Goal: Communication & Community: Answer question/provide support

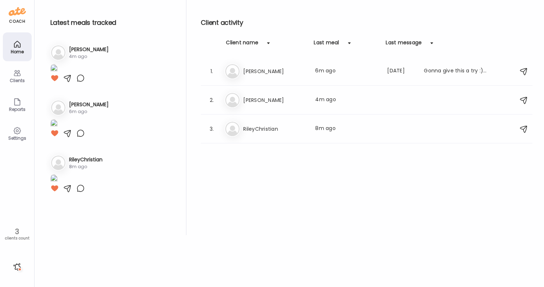
click at [19, 51] on div "Home" at bounding box center [17, 51] width 26 height 5
click at [275, 96] on h3 "[PERSON_NAME]" at bounding box center [274, 100] width 63 height 9
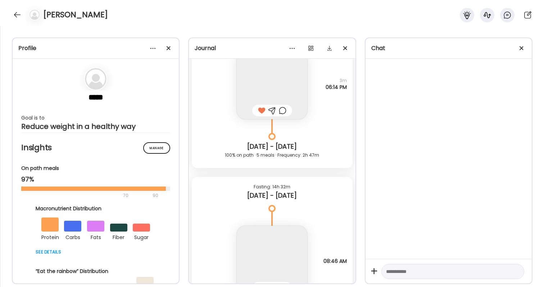
scroll to position [21451, 0]
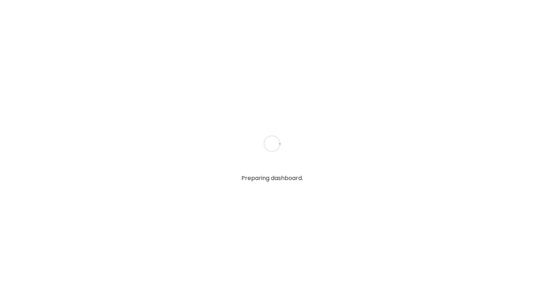
type textarea "**********"
type input "**********"
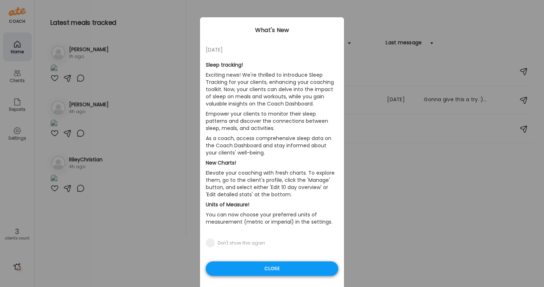
click at [281, 271] on div "Close" at bounding box center [272, 268] width 132 height 14
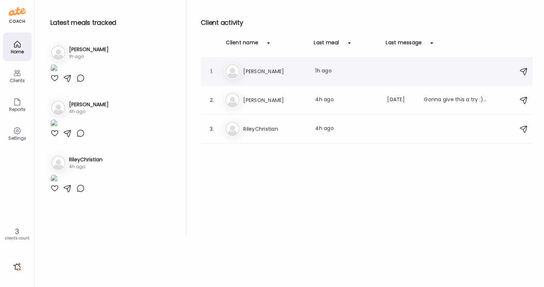
click at [279, 74] on h3 "[PERSON_NAME]" at bounding box center [274, 71] width 63 height 9
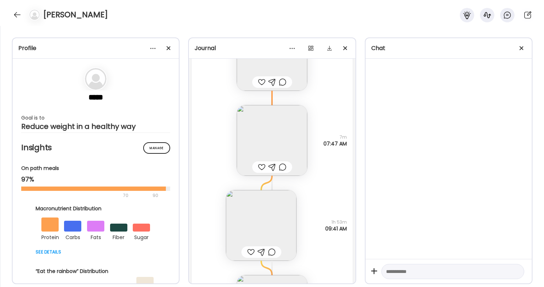
scroll to position [21246, 0]
click at [284, 215] on img at bounding box center [261, 223] width 70 height 70
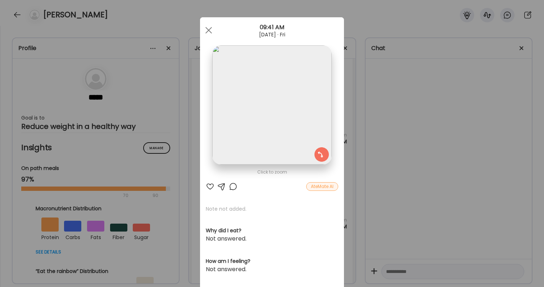
click at [372, 212] on div "Ate Coach Dashboard Wahoo! It’s official Take a moment to set up your Coach Pro…" at bounding box center [272, 143] width 544 height 287
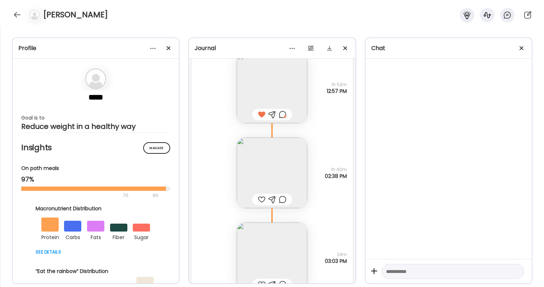
scroll to position [20600, 0]
click at [280, 175] on img at bounding box center [272, 174] width 70 height 70
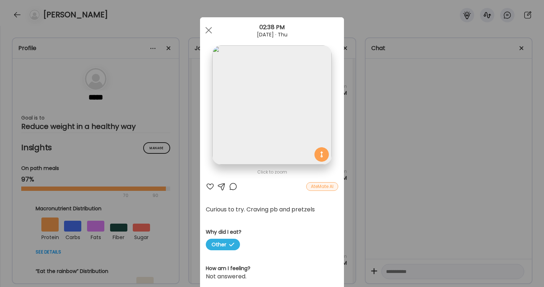
click at [397, 228] on div "Ate Coach Dashboard Wahoo! It’s official Take a moment to set up your Coach Pro…" at bounding box center [272, 143] width 544 height 287
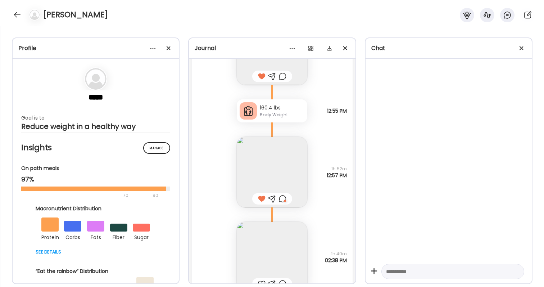
scroll to position [20516, 0]
click at [283, 197] on div at bounding box center [283, 200] width 8 height 9
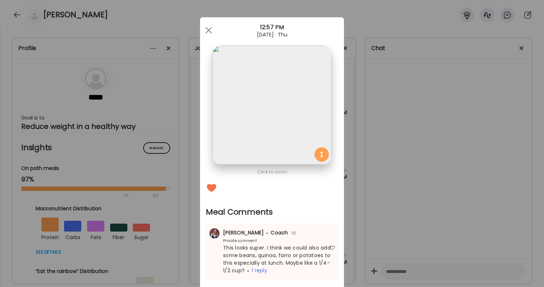
click at [373, 212] on div "Ate Coach Dashboard Wahoo! It’s official Take a moment to set up your Coach Pro…" at bounding box center [272, 143] width 544 height 287
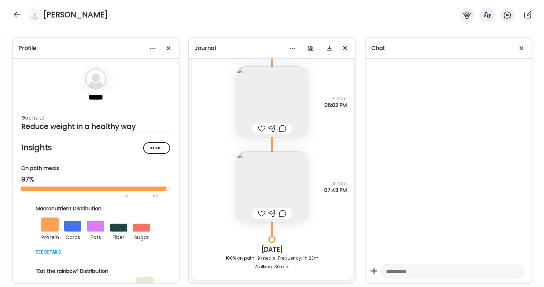
scroll to position [20928, 0]
click at [261, 110] on img at bounding box center [272, 101] width 70 height 70
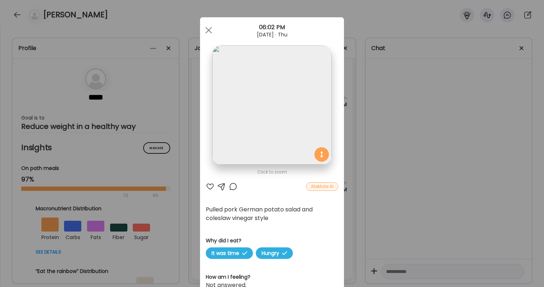
click at [403, 132] on div "Ate Coach Dashboard Wahoo! It’s official Take a moment to set up your Coach Pro…" at bounding box center [272, 143] width 544 height 287
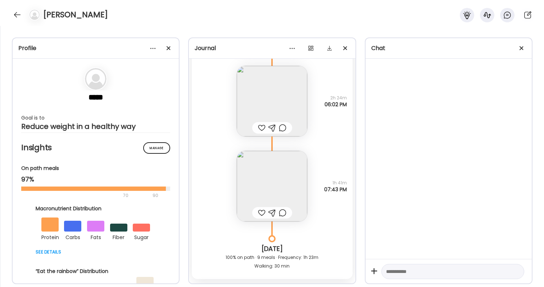
click at [267, 171] on img at bounding box center [272, 186] width 70 height 70
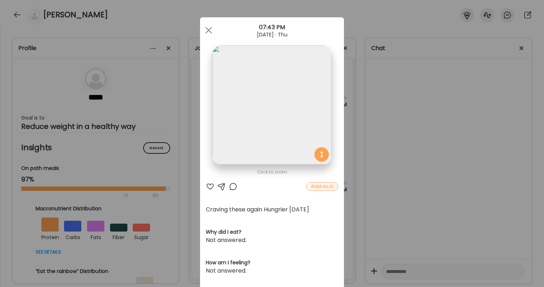
click at [423, 201] on div "Ate Coach Dashboard Wahoo! It’s official Take a moment to set up your Coach Pro…" at bounding box center [272, 143] width 544 height 287
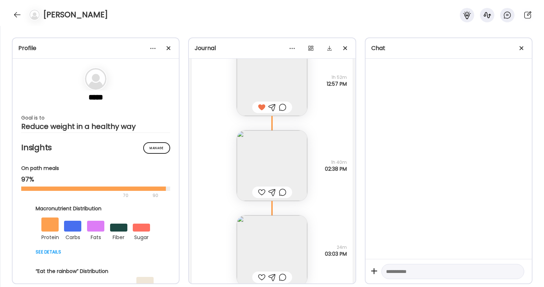
scroll to position [20601, 0]
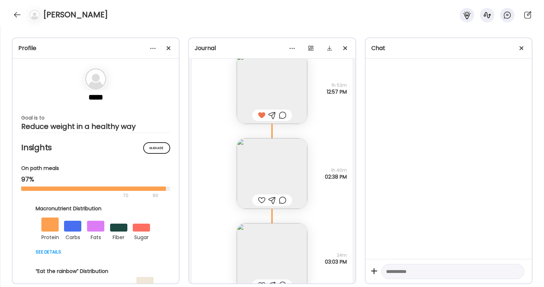
click at [263, 161] on img at bounding box center [272, 173] width 70 height 70
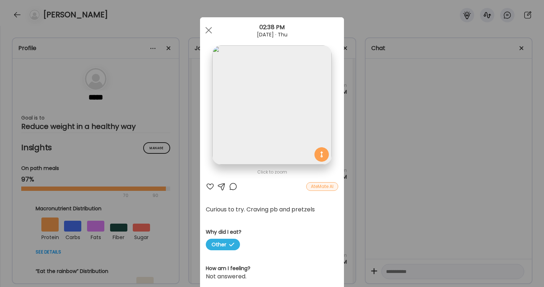
click at [427, 224] on div "Ate Coach Dashboard Wahoo! It’s official Take a moment to set up your Coach Pro…" at bounding box center [272, 143] width 544 height 287
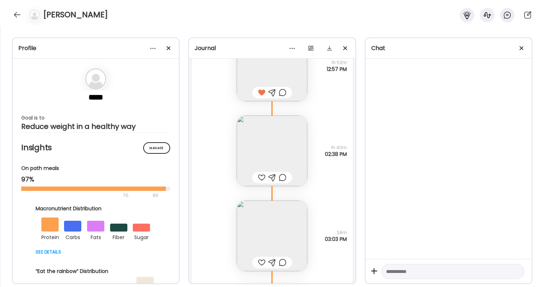
scroll to position [20658, 0]
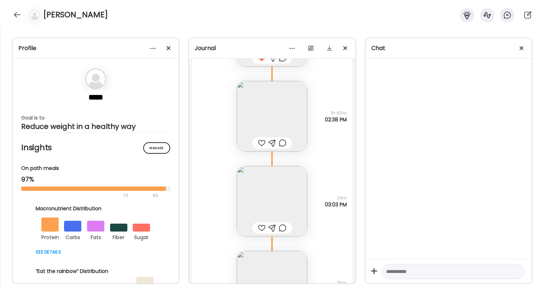
click at [278, 195] on img at bounding box center [272, 201] width 70 height 70
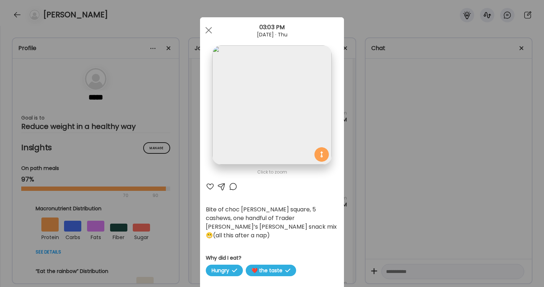
click at [388, 215] on div "Ate Coach Dashboard Wahoo! It’s official Take a moment to set up your Coach Pro…" at bounding box center [272, 143] width 544 height 287
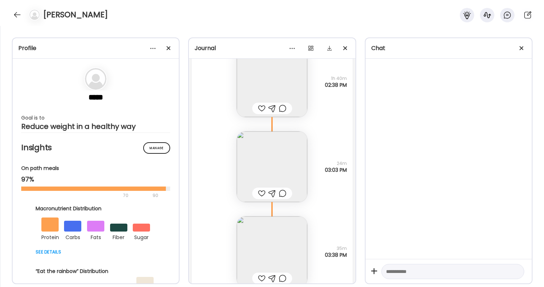
scroll to position [20695, 0]
click at [265, 159] on img at bounding box center [272, 164] width 70 height 70
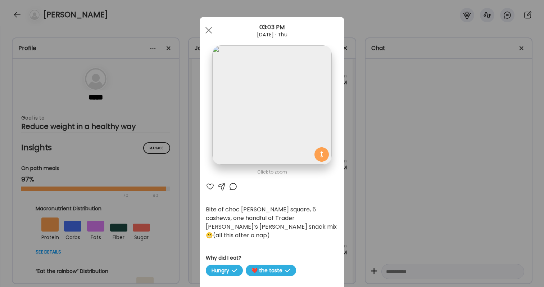
click at [424, 155] on div "Ate Coach Dashboard Wahoo! It’s official Take a moment to set up your Coach Pro…" at bounding box center [272, 143] width 544 height 287
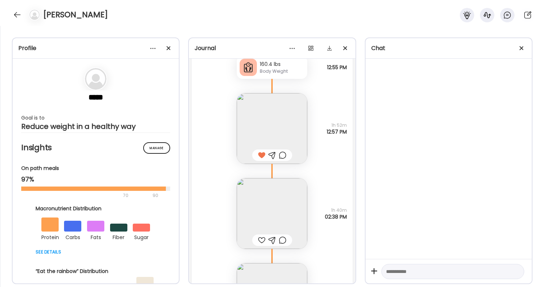
scroll to position [20564, 0]
click at [289, 198] on img at bounding box center [272, 210] width 70 height 70
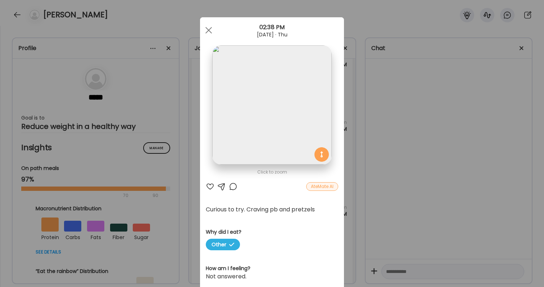
click at [412, 218] on div "Ate Coach Dashboard Wahoo! It’s official Take a moment to set up your Coach Pro…" at bounding box center [272, 143] width 544 height 287
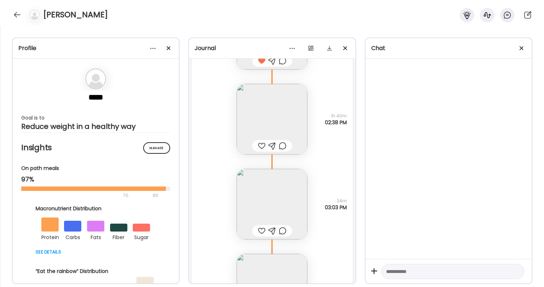
scroll to position [20635, 0]
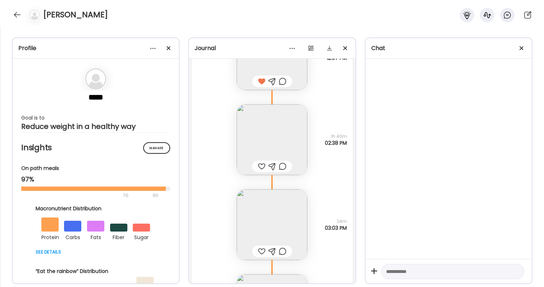
click at [258, 169] on div at bounding box center [262, 166] width 8 height 9
click at [283, 166] on div at bounding box center [283, 166] width 8 height 9
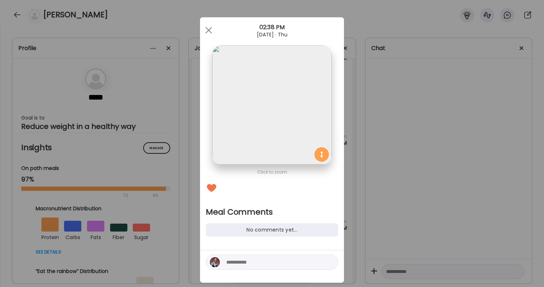
click at [381, 187] on div "Ate Coach Dashboard Wahoo! It’s official Take a moment to set up your Coach Pro…" at bounding box center [272, 143] width 544 height 287
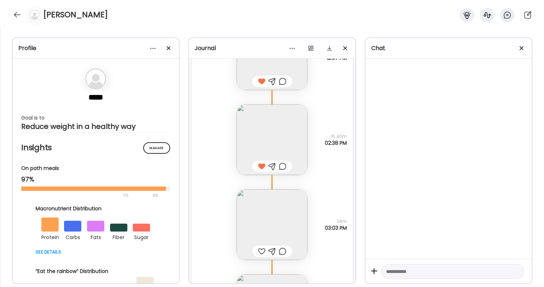
click at [299, 142] on img at bounding box center [272, 139] width 70 height 70
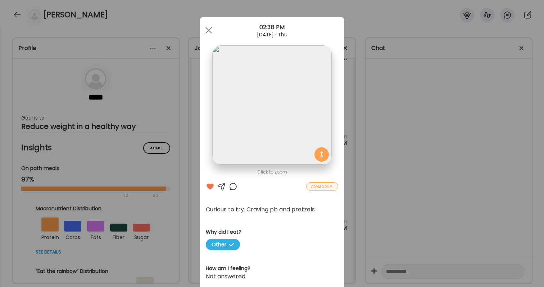
click at [385, 207] on div "Ate Coach Dashboard Wahoo! It’s official Take a moment to set up your Coach Pro…" at bounding box center [272, 143] width 544 height 287
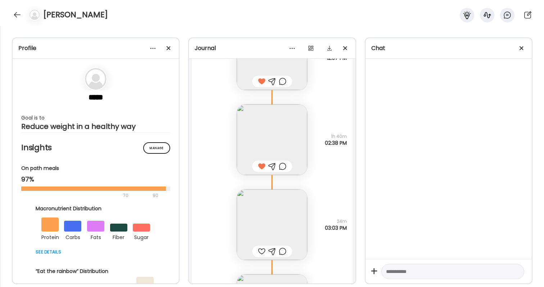
click at [282, 146] on img at bounding box center [272, 139] width 70 height 70
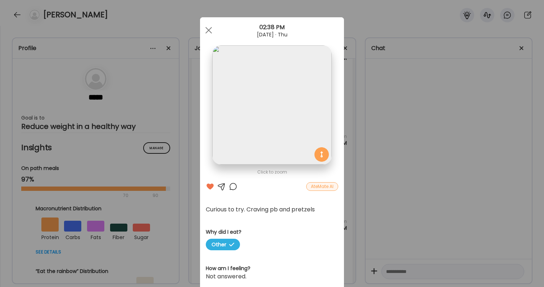
click at [235, 185] on div at bounding box center [233, 186] width 9 height 9
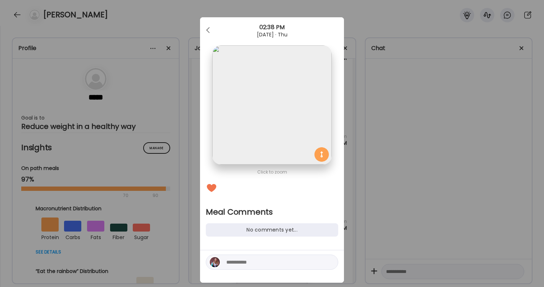
click at [266, 261] on textarea at bounding box center [274, 261] width 97 height 9
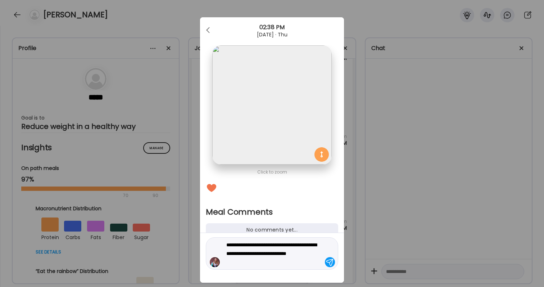
click at [264, 244] on textarea "**********" at bounding box center [274, 253] width 97 height 26
click at [285, 252] on textarea "**********" at bounding box center [274, 253] width 97 height 26
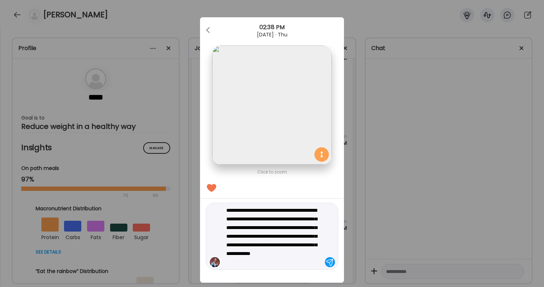
click at [315, 258] on textarea "**********" at bounding box center [274, 236] width 97 height 60
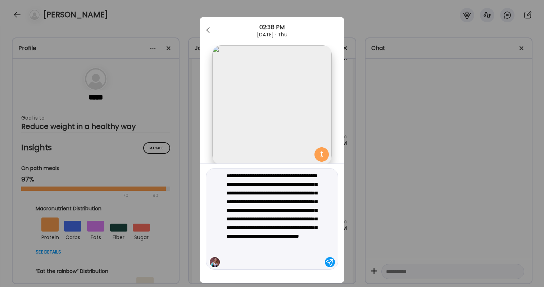
click at [301, 254] on textarea "**********" at bounding box center [274, 218] width 97 height 95
click at [250, 262] on textarea "**********" at bounding box center [274, 218] width 97 height 95
type textarea "**********"
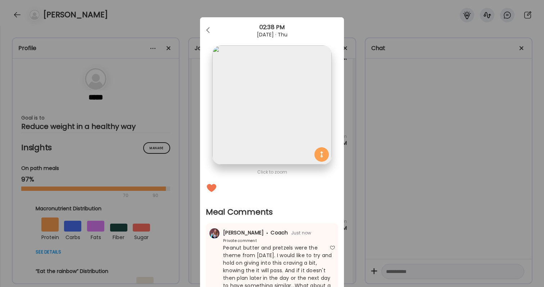
click at [365, 212] on div "Ate Coach Dashboard Wahoo! It’s official Take a moment to set up your Coach Pro…" at bounding box center [272, 143] width 544 height 287
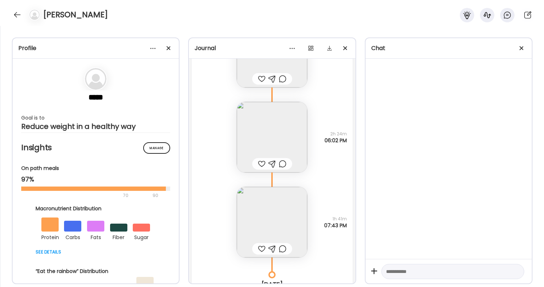
scroll to position [20908, 0]
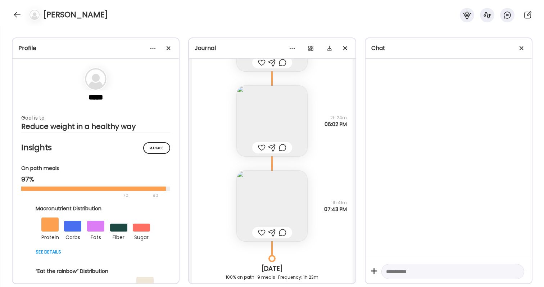
click at [258, 147] on div at bounding box center [262, 147] width 8 height 9
click at [284, 147] on div at bounding box center [283, 147] width 8 height 9
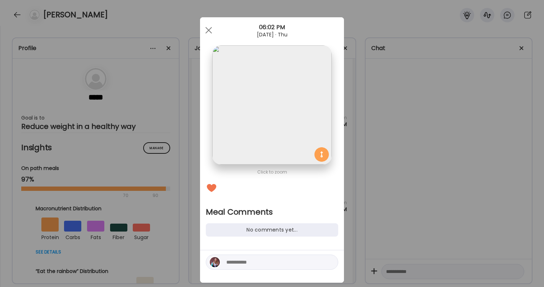
click at [283, 262] on textarea at bounding box center [274, 261] width 97 height 9
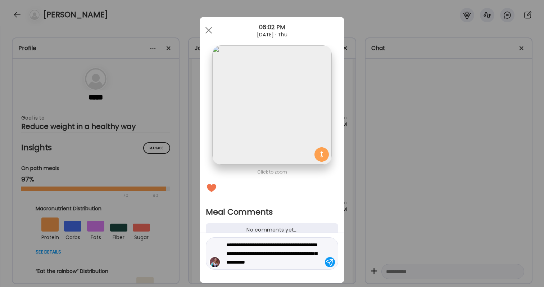
click at [293, 253] on textarea "**********" at bounding box center [274, 253] width 97 height 26
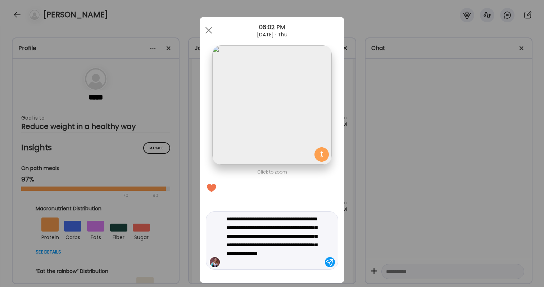
click at [307, 260] on textarea "**********" at bounding box center [274, 240] width 97 height 52
click at [294, 255] on textarea "**********" at bounding box center [274, 240] width 97 height 52
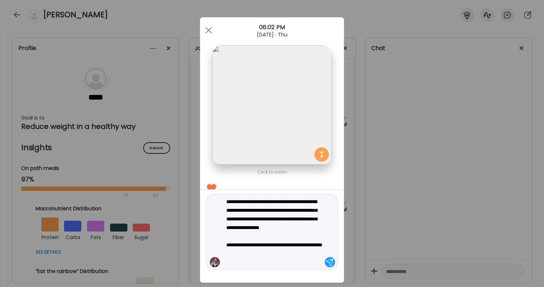
type textarea "**********"
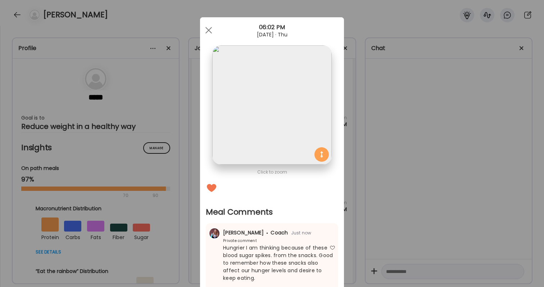
scroll to position [47, 0]
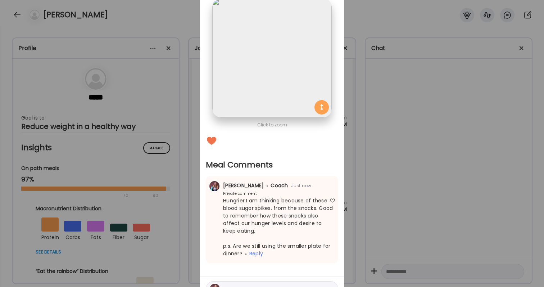
click at [384, 204] on div "Ate Coach Dashboard Wahoo! It’s official Take a moment to set up your Coach Pro…" at bounding box center [272, 143] width 544 height 287
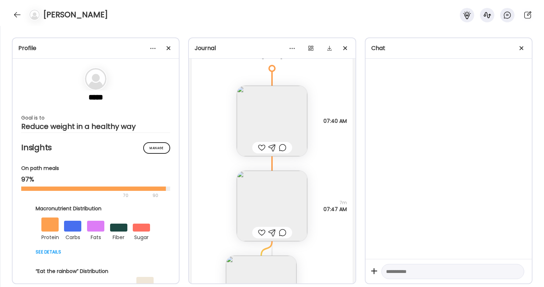
scroll to position [21216, 0]
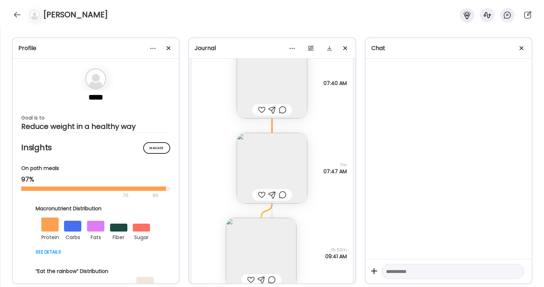
click at [270, 91] on img at bounding box center [272, 83] width 70 height 70
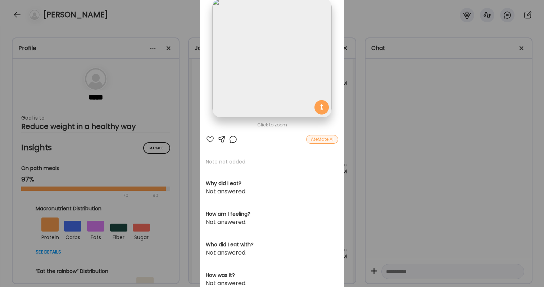
click at [208, 140] on div at bounding box center [210, 139] width 9 height 9
click at [360, 133] on div "Ate Coach Dashboard Wahoo! It’s official Take a moment to set up your Coach Pro…" at bounding box center [272, 143] width 544 height 287
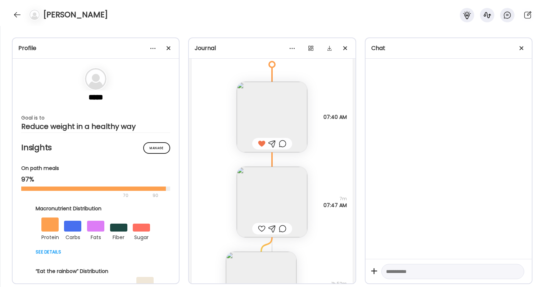
scroll to position [21165, 0]
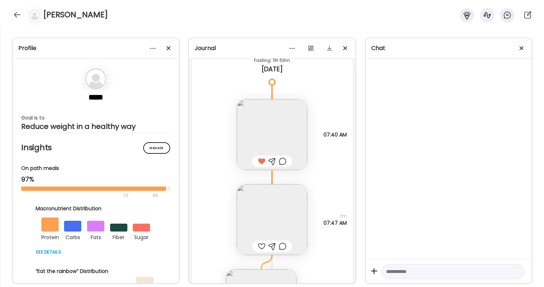
click at [281, 161] on div at bounding box center [283, 161] width 8 height 9
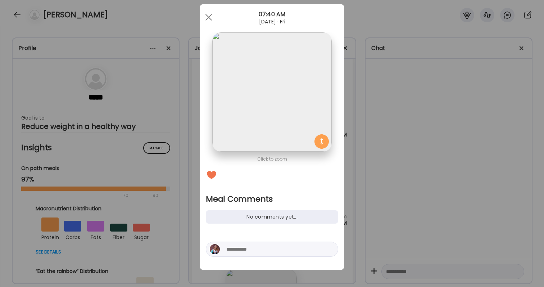
scroll to position [13, 0]
click at [266, 249] on textarea at bounding box center [274, 248] width 97 height 9
type textarea "**********"
click at [379, 216] on div "Ate Coach Dashboard Wahoo! It’s official Take a moment to set up your Coach Pro…" at bounding box center [272, 143] width 544 height 287
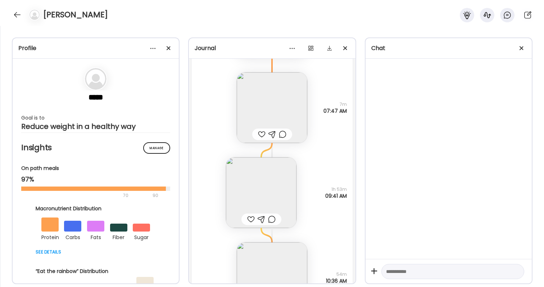
scroll to position [21375, 0]
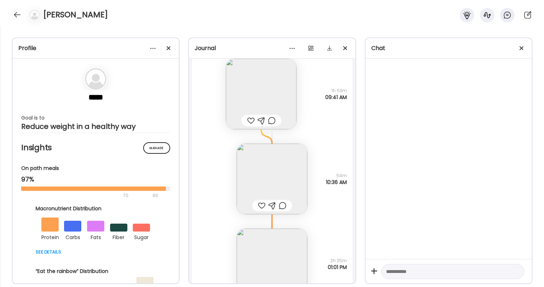
click at [247, 117] on div at bounding box center [251, 120] width 8 height 9
click at [271, 118] on div at bounding box center [272, 120] width 8 height 9
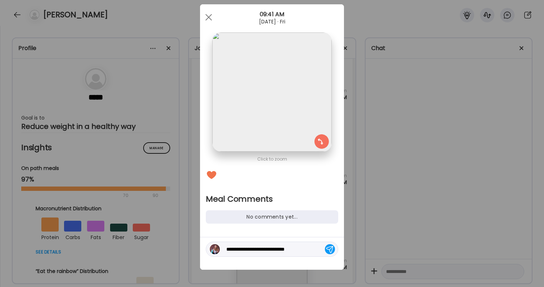
click at [386, 224] on div "Ate Coach Dashboard Wahoo! It’s official Take a moment to set up your Coach Pro…" at bounding box center [272, 143] width 544 height 287
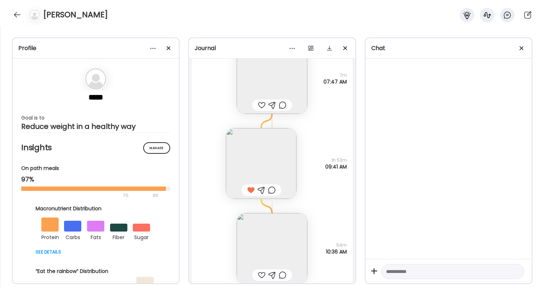
scroll to position [21279, 0]
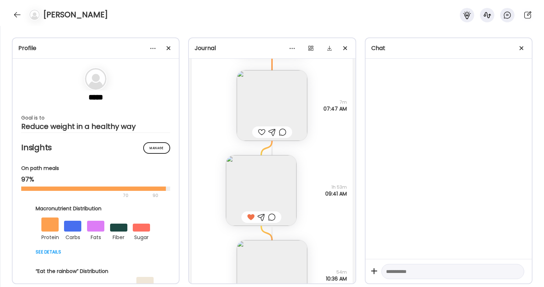
click at [261, 132] on div at bounding box center [262, 132] width 8 height 9
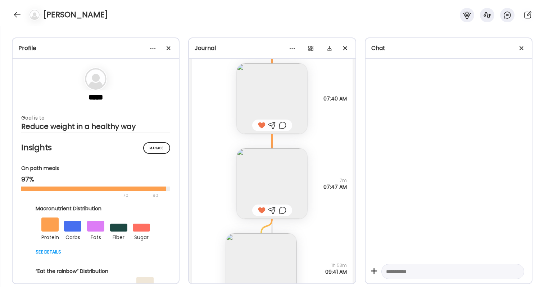
scroll to position [21189, 0]
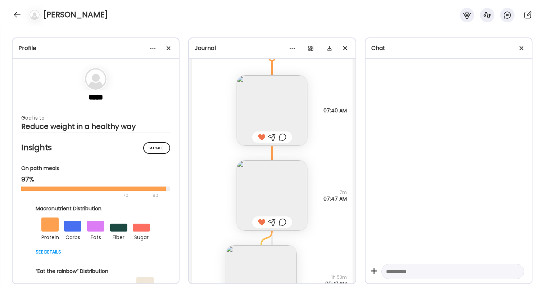
click at [284, 134] on div at bounding box center [283, 137] width 8 height 9
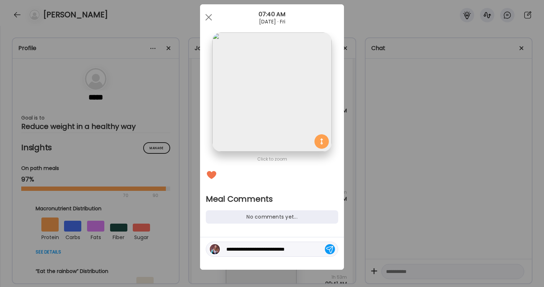
click at [308, 246] on textarea "**********" at bounding box center [274, 248] width 97 height 9
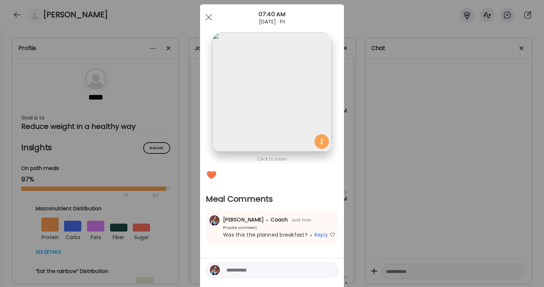
click at [391, 241] on div "Ate Coach Dashboard Wahoo! It’s official Take a moment to set up your Coach Pro…" at bounding box center [272, 143] width 544 height 287
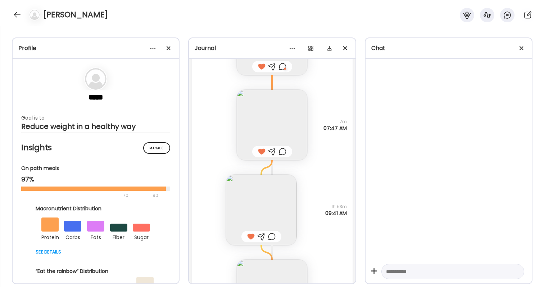
scroll to position [21265, 0]
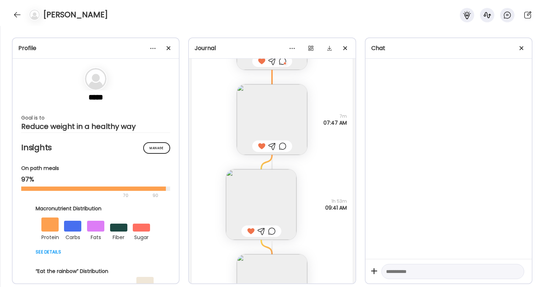
click at [271, 229] on div at bounding box center [272, 230] width 8 height 9
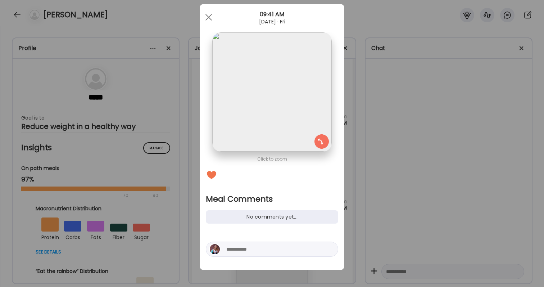
click at [270, 256] on div at bounding box center [272, 248] width 132 height 15
click at [270, 252] on textarea at bounding box center [274, 248] width 97 height 9
click at [305, 237] on textarea "**********" at bounding box center [274, 244] width 97 height 17
click at [243, 240] on textarea "**********" at bounding box center [274, 244] width 97 height 17
type textarea "**********"
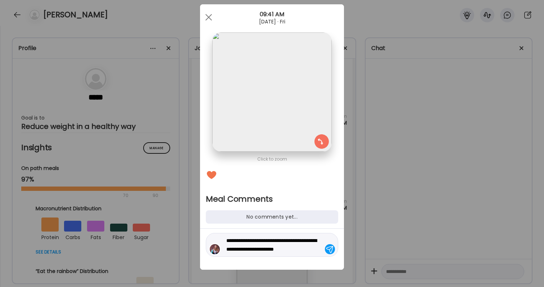
click at [249, 244] on textarea "**********" at bounding box center [274, 244] width 97 height 17
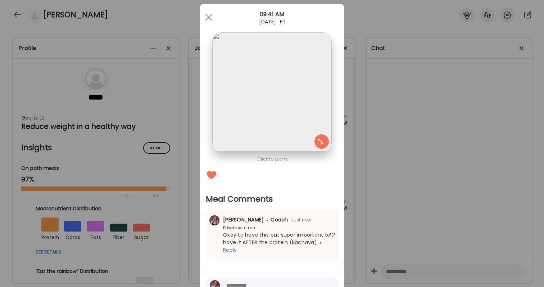
click at [408, 233] on div "Ate Coach Dashboard Wahoo! It’s official Take a moment to set up your Coach Pro…" at bounding box center [272, 143] width 544 height 287
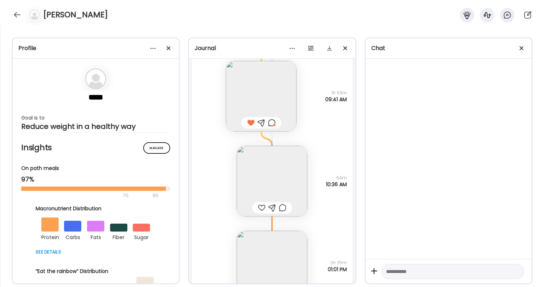
scroll to position [21398, 0]
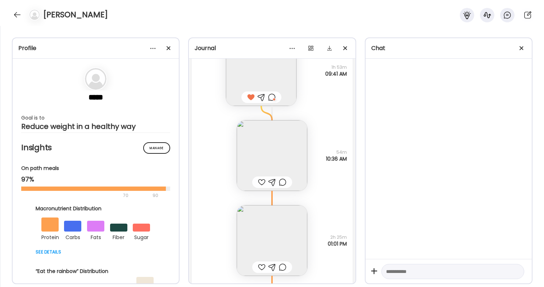
click at [263, 179] on div at bounding box center [262, 182] width 8 height 9
click at [265, 241] on img at bounding box center [272, 240] width 70 height 70
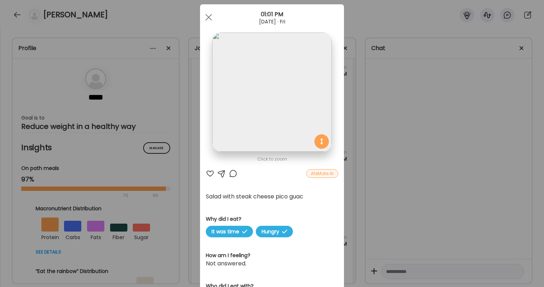
click at [394, 175] on div "Ate Coach Dashboard Wahoo! It’s official Take a moment to set up your Coach Pro…" at bounding box center [272, 143] width 544 height 287
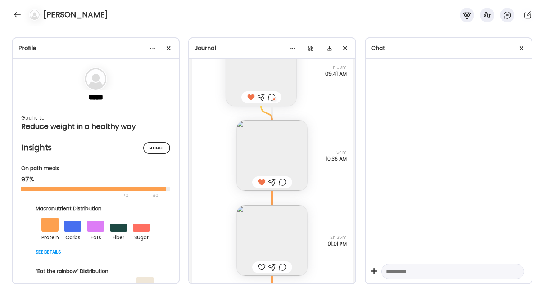
click at [260, 267] on div at bounding box center [262, 266] width 8 height 9
click at [282, 268] on div at bounding box center [283, 266] width 8 height 9
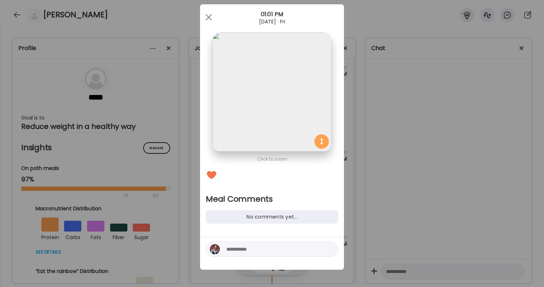
click at [277, 249] on textarea at bounding box center [274, 248] width 97 height 9
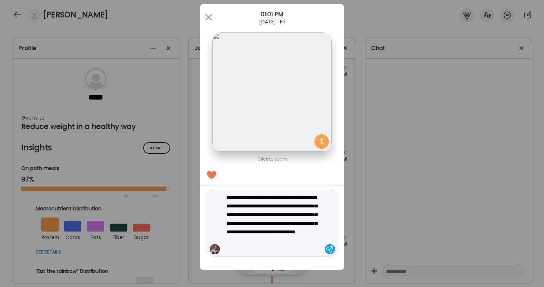
click at [316, 229] on textarea "**********" at bounding box center [274, 223] width 97 height 60
click at [303, 247] on textarea "**********" at bounding box center [274, 223] width 97 height 60
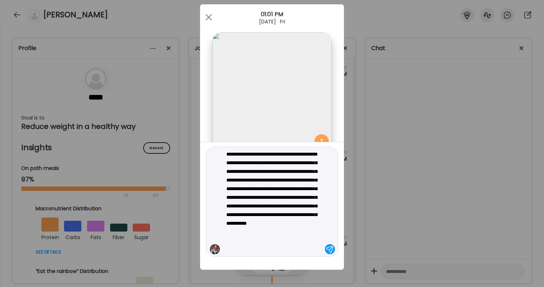
click at [281, 151] on textarea "**********" at bounding box center [274, 202] width 97 height 104
type textarea "**********"
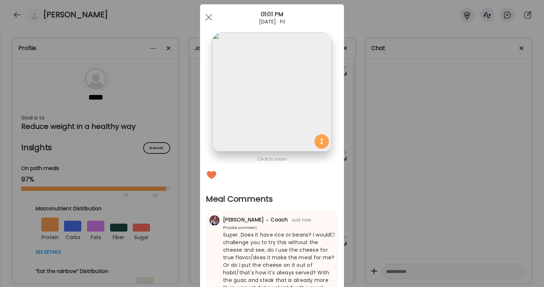
click at [448, 69] on div "Ate Coach Dashboard Wahoo! It’s official Take a moment to set up your Coach Pro…" at bounding box center [272, 143] width 544 height 287
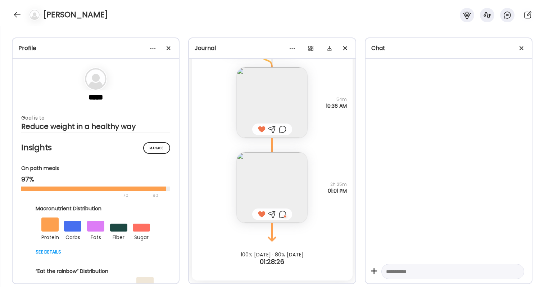
scroll to position [21451, 0]
click at [20, 17] on div at bounding box center [18, 15] width 12 height 12
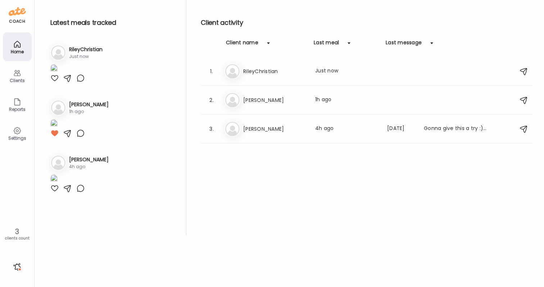
click at [20, 267] on div at bounding box center [18, 267] width 12 height 12
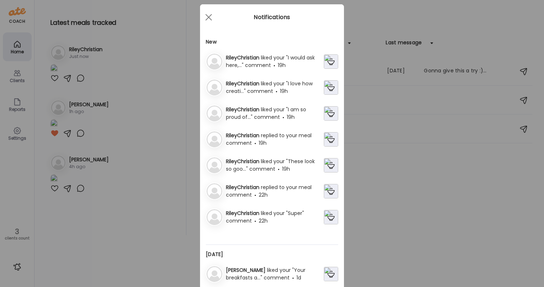
click at [266, 140] on span "19h" at bounding box center [262, 142] width 8 height 7
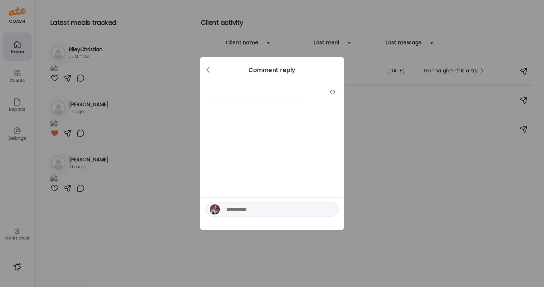
scroll to position [0, 0]
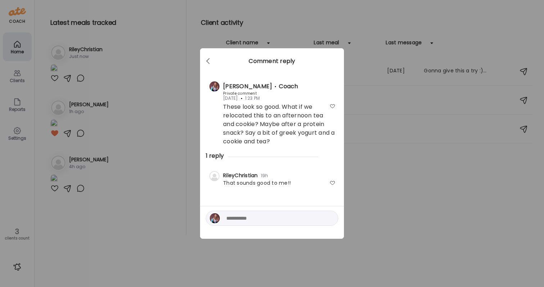
click at [334, 182] on div at bounding box center [332, 183] width 6 height 6
click at [365, 226] on div "Ate Coach Dashboard Wahoo! It’s official Take a moment to set up your Coach Pro…" at bounding box center [272, 143] width 544 height 287
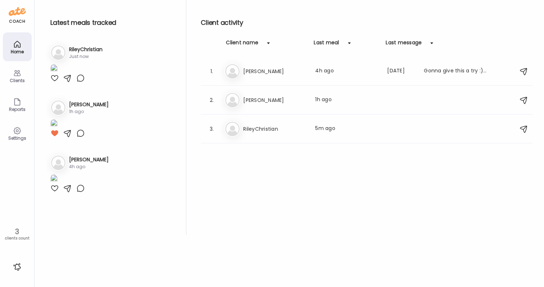
click at [17, 268] on div at bounding box center [18, 267] width 12 height 12
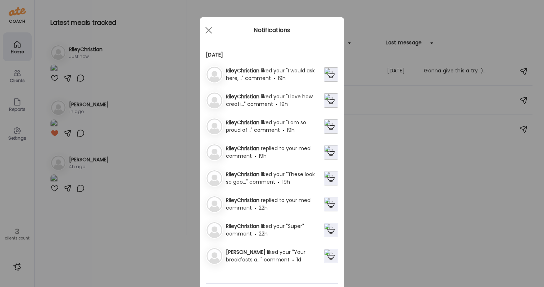
click at [271, 197] on span "replied to your meal comment" at bounding box center [269, 203] width 86 height 15
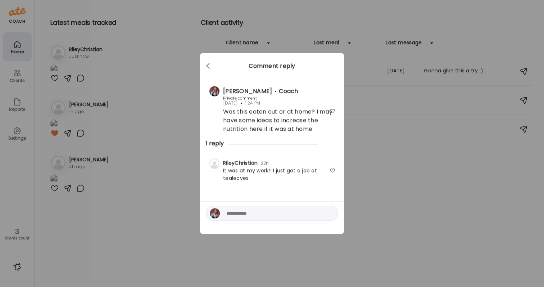
click at [333, 168] on div at bounding box center [332, 171] width 6 height 6
click at [301, 215] on textarea at bounding box center [274, 213] width 97 height 9
type textarea "**********"
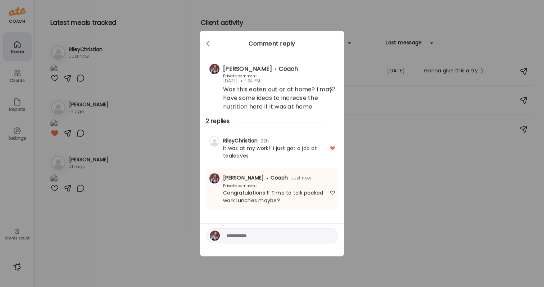
click at [448, 196] on div "Ate Coach Dashboard Wahoo! It’s official Take a moment to set up your Coach Pro…" at bounding box center [272, 143] width 544 height 287
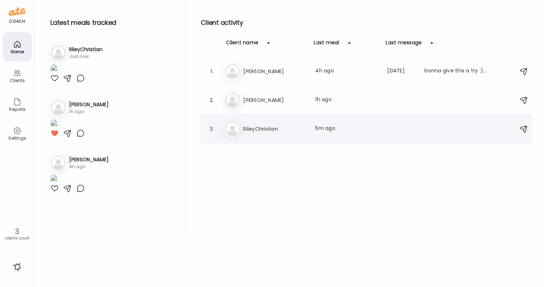
click at [277, 124] on div "Ri RileyChristian Last meal: 5m ago" at bounding box center [367, 129] width 286 height 16
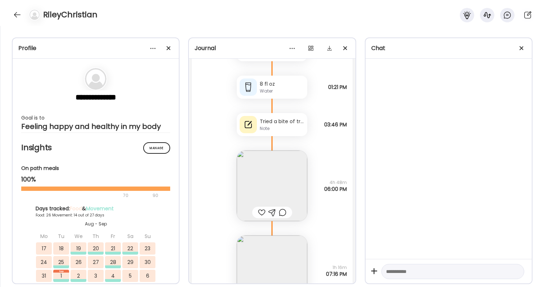
scroll to position [32412, 0]
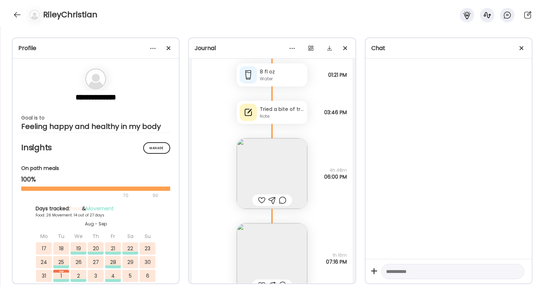
click at [276, 161] on img at bounding box center [272, 173] width 70 height 70
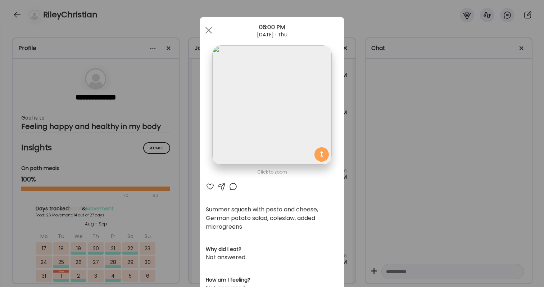
click at [397, 155] on div "Ate Coach Dashboard Wahoo! It’s official Take a moment to set up your Coach Pro…" at bounding box center [272, 143] width 544 height 287
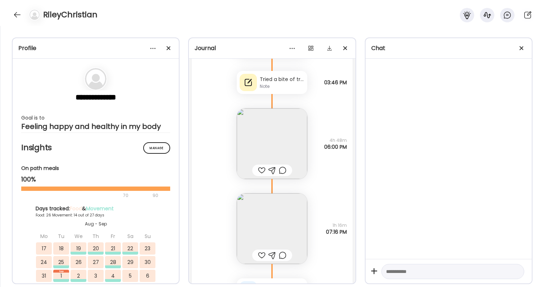
scroll to position [32444, 0]
click at [278, 82] on div "Note" at bounding box center [282, 84] width 45 height 6
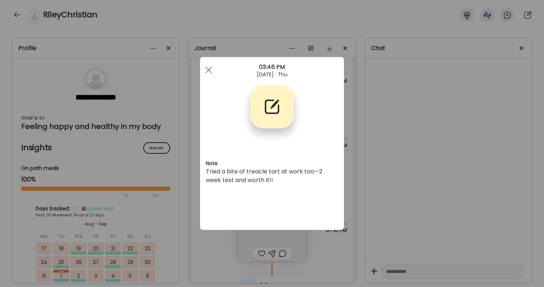
click at [444, 141] on div "Ate Coach Dashboard Wahoo! It’s official Take a moment to set up your Coach Pro…" at bounding box center [272, 143] width 544 height 287
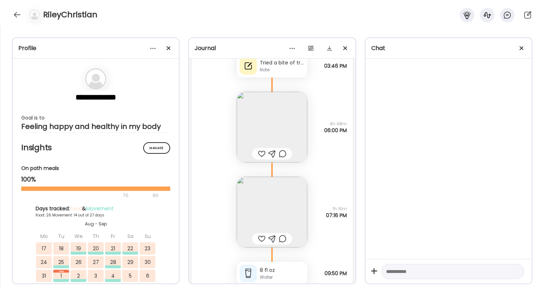
scroll to position [32463, 0]
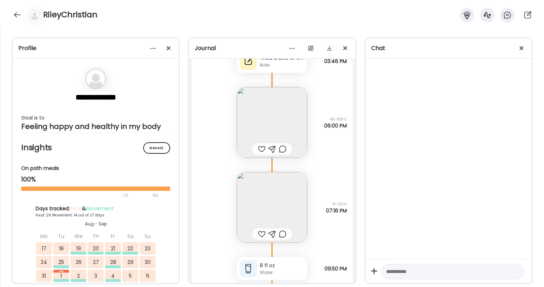
click at [262, 148] on div at bounding box center [262, 149] width 8 height 9
click at [283, 147] on div at bounding box center [283, 149] width 8 height 9
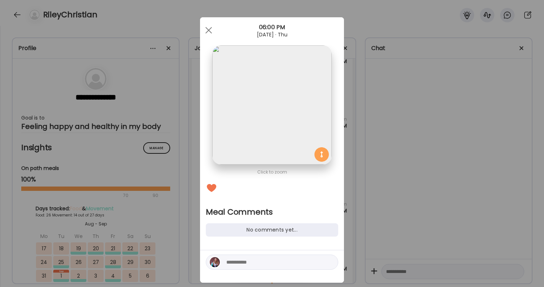
click at [267, 267] on div at bounding box center [272, 261] width 132 height 15
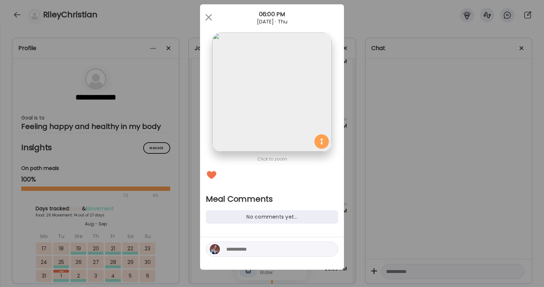
click at [242, 241] on div at bounding box center [272, 248] width 132 height 15
drag, startPoint x: 244, startPoint y: 246, endPoint x: 246, endPoint y: 231, distance: 15.6
click at [244, 246] on textarea at bounding box center [274, 248] width 97 height 9
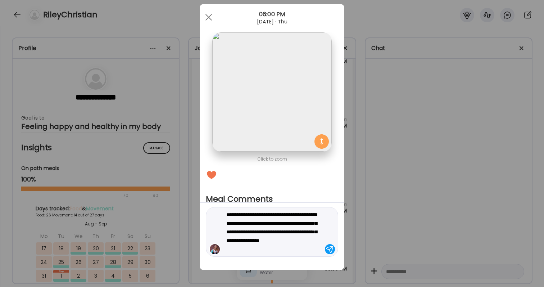
click at [311, 220] on textarea "**********" at bounding box center [274, 231] width 97 height 43
type textarea "**********"
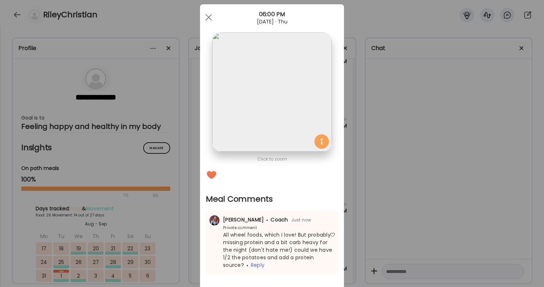
click at [431, 206] on div "Ate Coach Dashboard Wahoo! It’s official Take a moment to set up your Coach Pro…" at bounding box center [272, 143] width 544 height 287
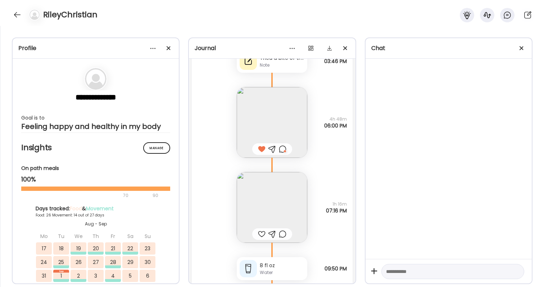
scroll to position [32494, 0]
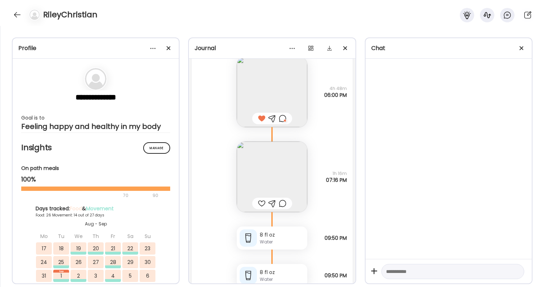
click at [264, 181] on img at bounding box center [272, 176] width 70 height 70
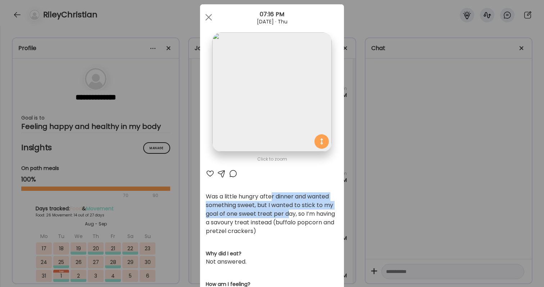
drag, startPoint x: 271, startPoint y: 196, endPoint x: 290, endPoint y: 217, distance: 28.5
click at [290, 217] on div "Was a little hungry after dinner and wanted something sweet, but I wanted to st…" at bounding box center [272, 213] width 132 height 43
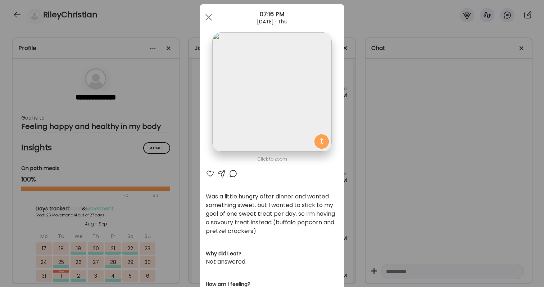
click at [415, 185] on div "Ate Coach Dashboard Wahoo! It’s official Take a moment to set up your Coach Pro…" at bounding box center [272, 143] width 544 height 287
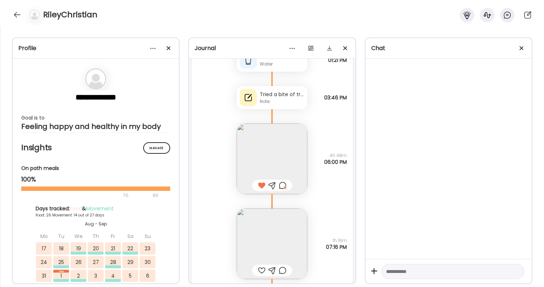
scroll to position [32449, 0]
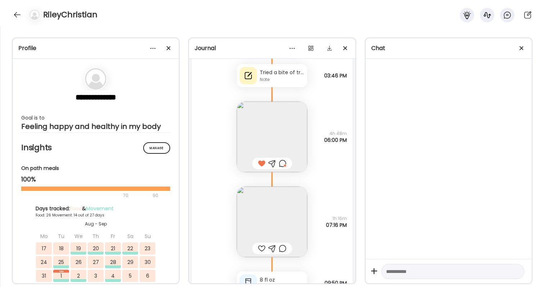
click at [262, 248] on div at bounding box center [262, 248] width 8 height 9
click at [283, 246] on div at bounding box center [283, 248] width 8 height 9
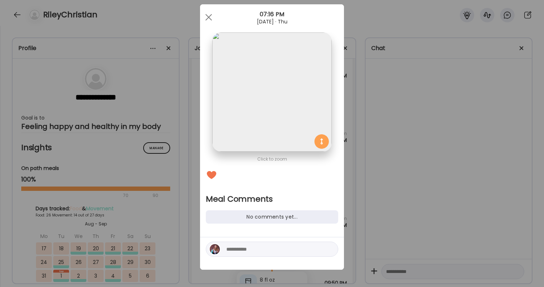
click at [279, 250] on textarea at bounding box center [274, 248] width 97 height 9
type textarea "*"
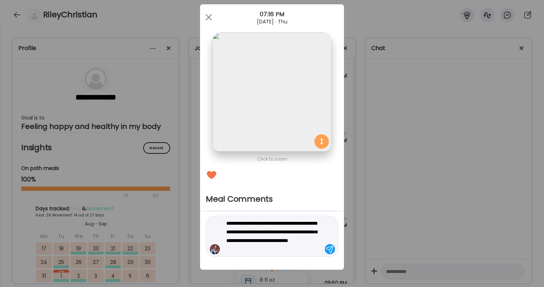
click at [228, 225] on textarea "**********" at bounding box center [274, 236] width 97 height 35
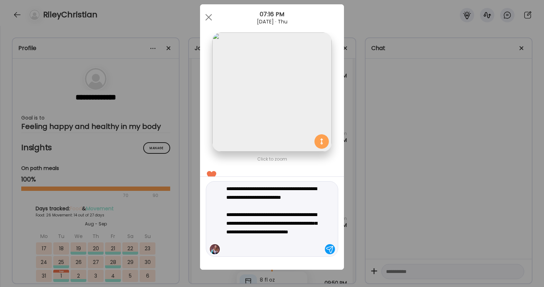
click at [298, 247] on textarea "**********" at bounding box center [274, 218] width 97 height 69
click at [283, 245] on textarea "**********" at bounding box center [274, 218] width 97 height 69
click at [298, 252] on textarea "**********" at bounding box center [274, 218] width 97 height 69
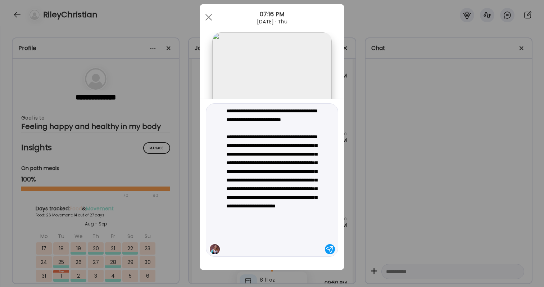
type textarea "**********"
click at [297, 216] on textarea "**********" at bounding box center [274, 179] width 97 height 147
click at [297, 217] on textarea "**********" at bounding box center [274, 179] width 97 height 147
click at [258, 246] on textarea "**********" at bounding box center [274, 179] width 97 height 147
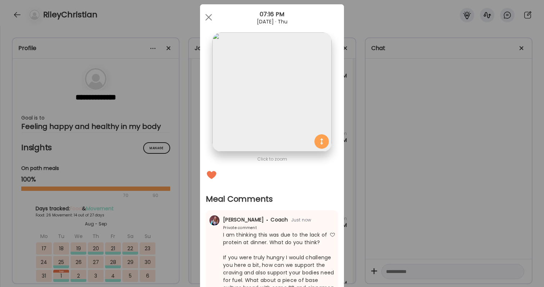
click at [388, 225] on div "Ate Coach Dashboard Wahoo! It’s official Take a moment to set up your Coach Pro…" at bounding box center [272, 143] width 544 height 287
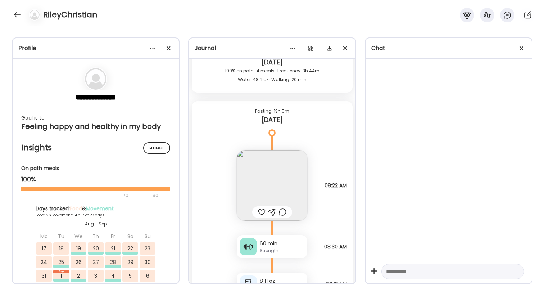
scroll to position [32844, 0]
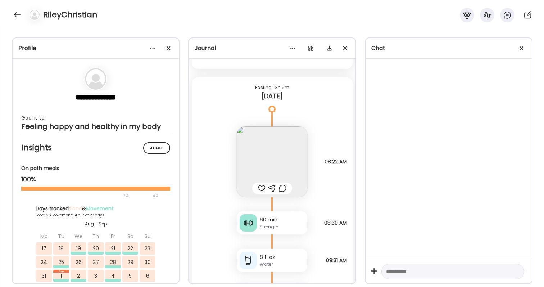
click at [262, 186] on div at bounding box center [262, 188] width 8 height 9
click at [272, 163] on img at bounding box center [272, 161] width 70 height 70
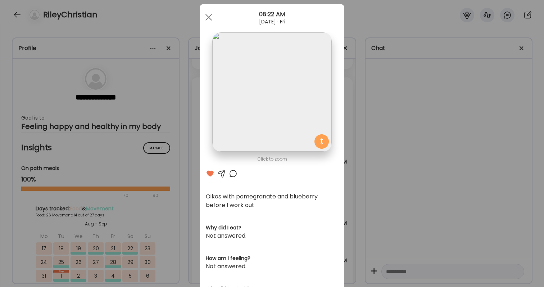
click at [230, 172] on div at bounding box center [233, 173] width 9 height 9
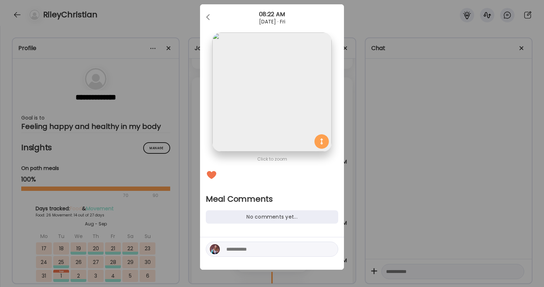
click at [258, 249] on textarea at bounding box center [274, 248] width 97 height 9
type textarea "**********"
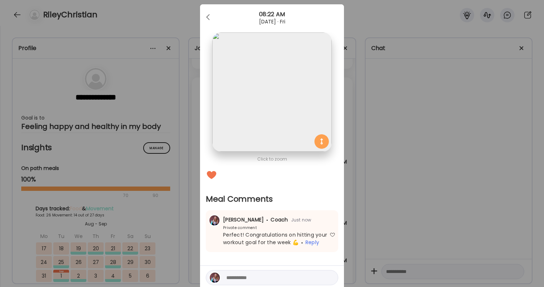
click at [416, 223] on div "Ate Coach Dashboard Wahoo! It’s official Take a moment to set up your Coach Pro…" at bounding box center [272, 143] width 544 height 287
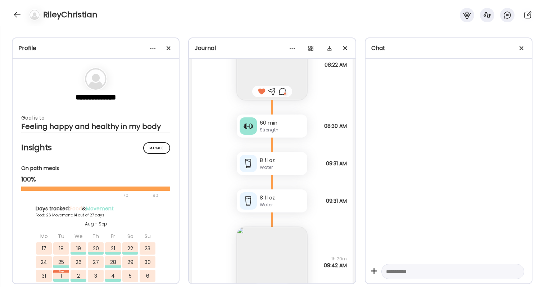
scroll to position [32991, 0]
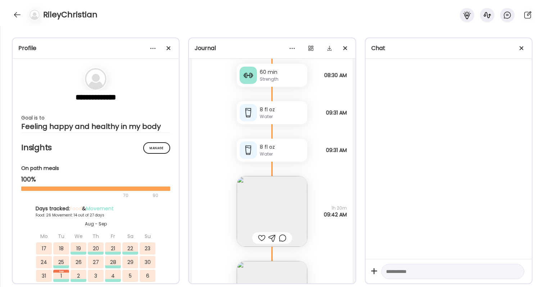
click at [261, 237] on div at bounding box center [262, 237] width 8 height 9
click at [261, 217] on img at bounding box center [272, 211] width 70 height 70
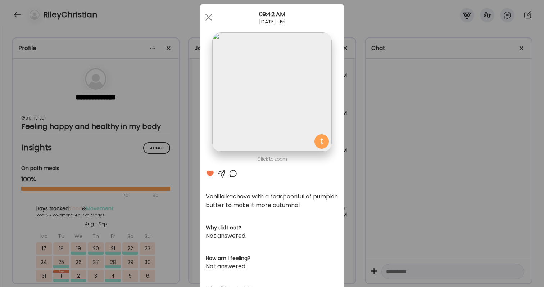
click at [232, 173] on div at bounding box center [233, 173] width 9 height 9
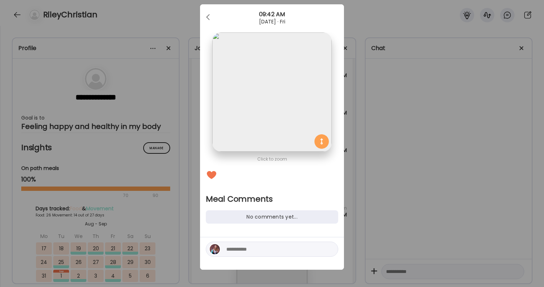
click at [255, 245] on textarea at bounding box center [274, 248] width 97 height 9
type textarea "**********"
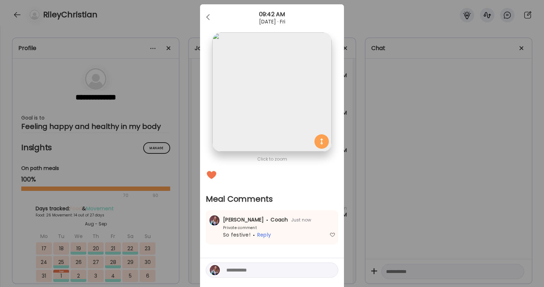
click at [388, 201] on div "Ate Coach Dashboard Wahoo! It’s official Take a moment to set up your Coach Pro…" at bounding box center [272, 143] width 544 height 287
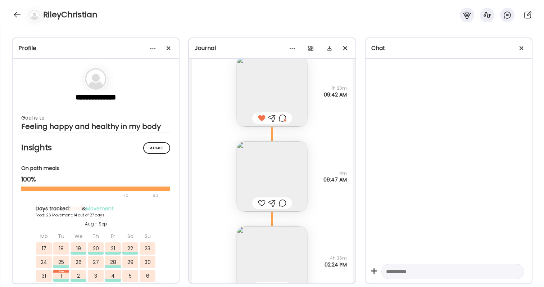
scroll to position [33161, 0]
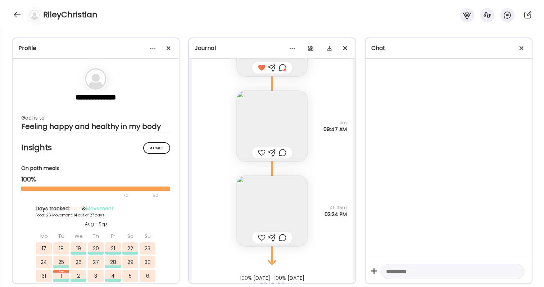
click at [260, 153] on div at bounding box center [262, 152] width 8 height 9
click at [263, 129] on img at bounding box center [272, 126] width 70 height 70
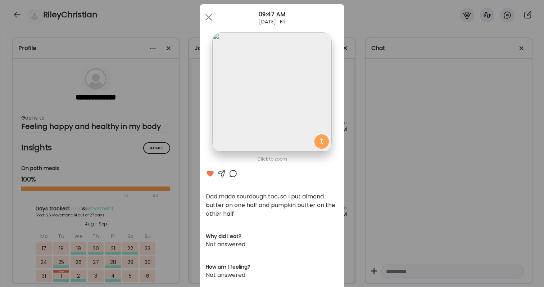
click at [356, 173] on div "Ate Coach Dashboard Wahoo! It’s official Take a moment to set up your Coach Pro…" at bounding box center [272, 143] width 544 height 287
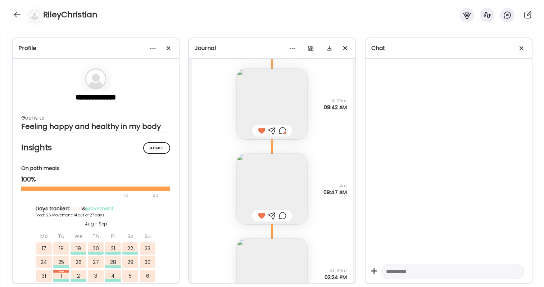
scroll to position [33097, 0]
click at [283, 217] on div at bounding box center [283, 217] width 8 height 9
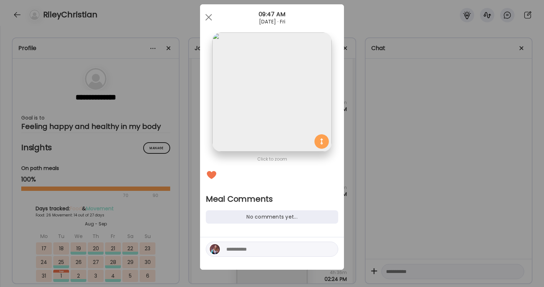
click at [273, 251] on textarea at bounding box center [274, 248] width 97 height 9
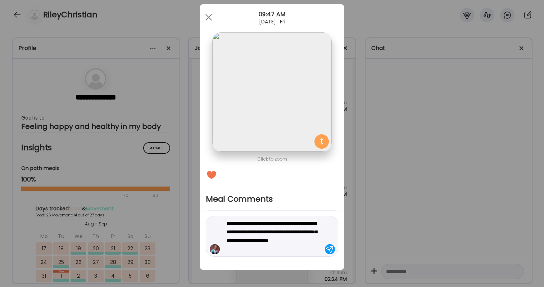
type textarea "**********"
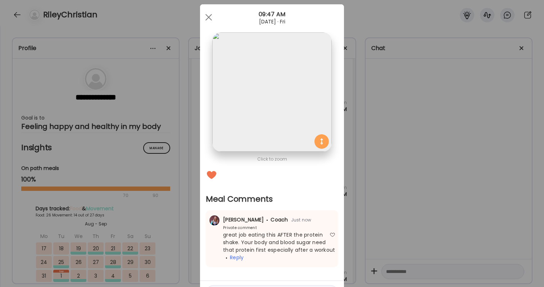
click at [395, 188] on div "Ate Coach Dashboard Wahoo! It’s official Take a moment to set up your Coach Pro…" at bounding box center [272, 143] width 544 height 287
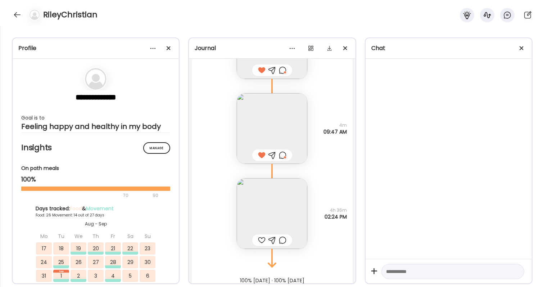
scroll to position [33174, 0]
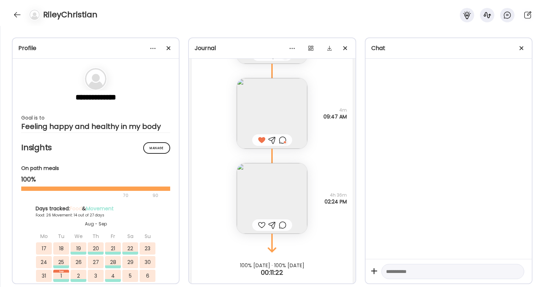
click at [262, 209] on img at bounding box center [272, 198] width 70 height 70
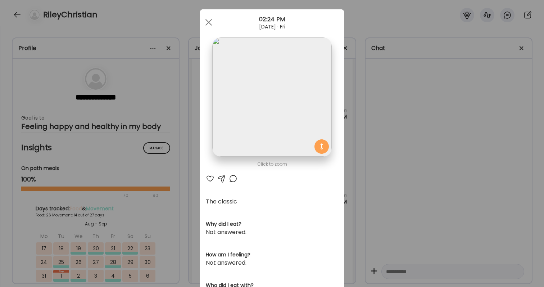
scroll to position [8, 0]
click at [208, 177] on div at bounding box center [210, 178] width 9 height 9
click at [370, 170] on div "Ate Coach Dashboard Wahoo! It’s official Take a moment to set up your Coach Pro…" at bounding box center [272, 143] width 544 height 287
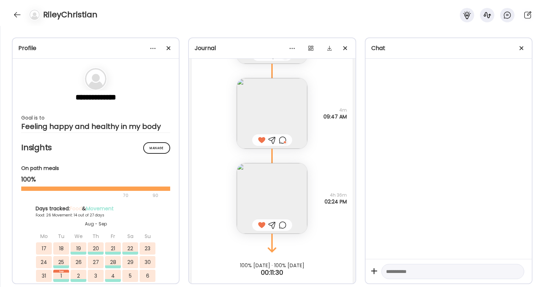
click at [262, 189] on img at bounding box center [272, 198] width 70 height 70
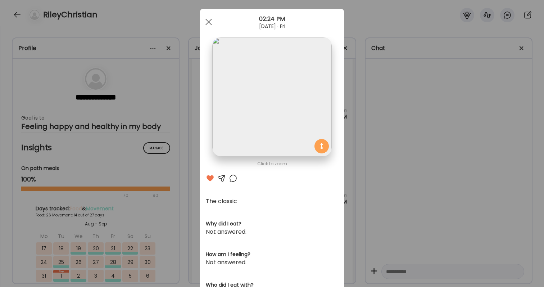
click at [391, 154] on div "Ate Coach Dashboard Wahoo! It’s official Take a moment to set up your Coach Pro…" at bounding box center [272, 143] width 544 height 287
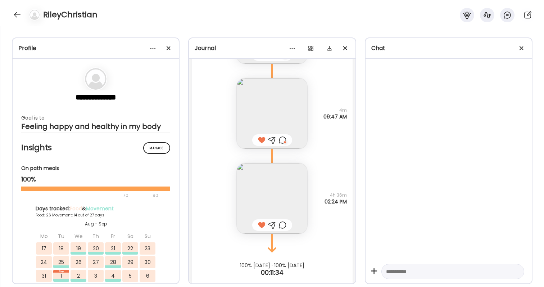
click at [283, 226] on div at bounding box center [283, 224] width 8 height 9
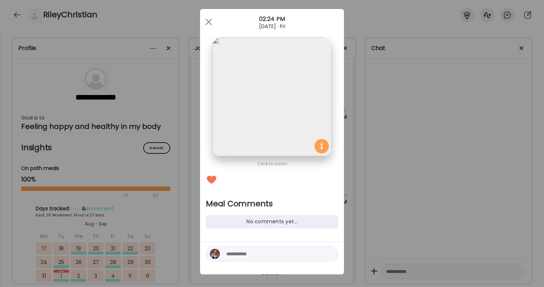
click at [270, 254] on textarea at bounding box center [274, 253] width 97 height 9
type textarea "*"
type textarea "**********"
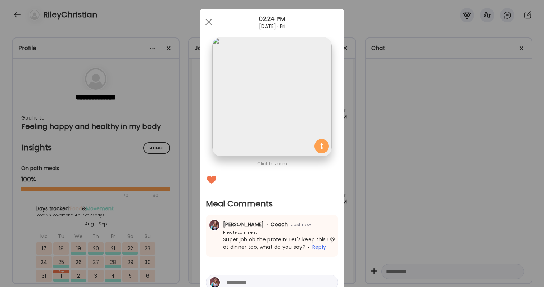
click at [359, 228] on div "Ate Coach Dashboard Wahoo! It’s official Take a moment to set up your Coach Pro…" at bounding box center [272, 143] width 544 height 287
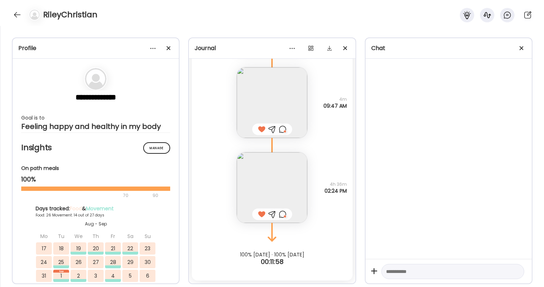
scroll to position [33185, 0]
click at [12, 17] on div at bounding box center [18, 15] width 12 height 12
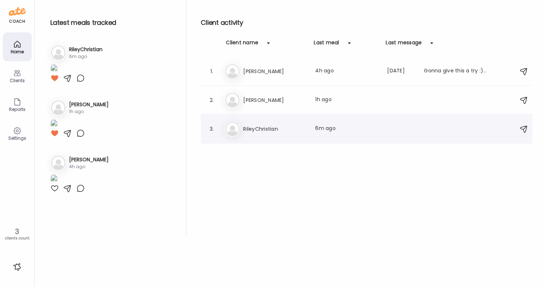
click at [263, 125] on h3 "RileyChristian" at bounding box center [274, 128] width 63 height 9
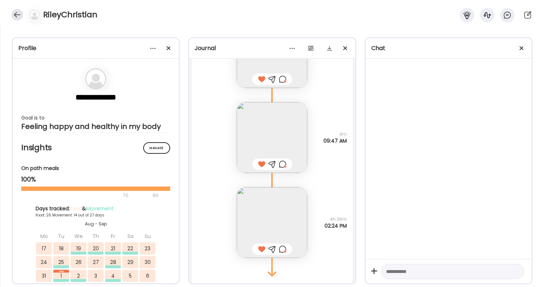
click at [19, 13] on div at bounding box center [18, 15] width 12 height 12
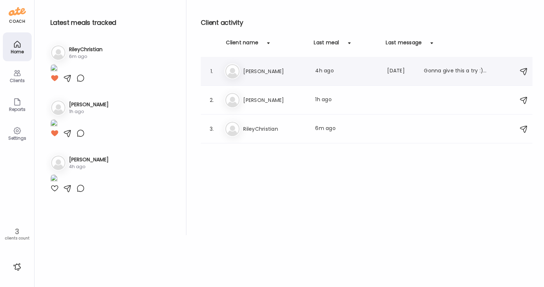
click at [270, 68] on h3 "[PERSON_NAME]" at bounding box center [274, 71] width 63 height 9
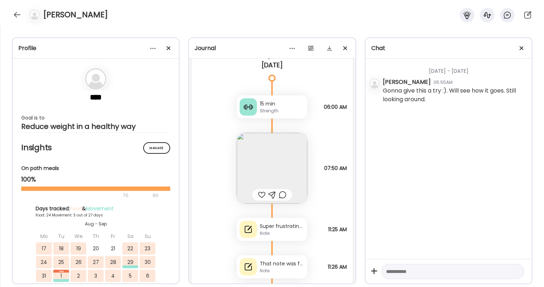
scroll to position [9548, 0]
click at [272, 153] on img at bounding box center [272, 168] width 70 height 70
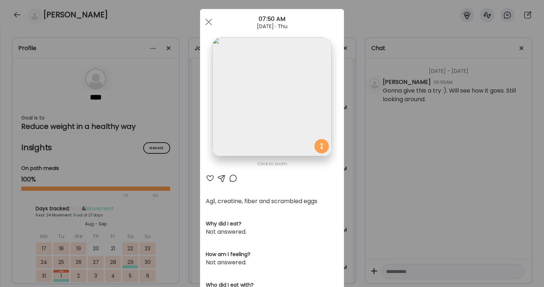
click at [211, 177] on div at bounding box center [210, 178] width 9 height 9
click at [411, 196] on div "Ate Coach Dashboard Wahoo! It’s official Take a moment to set up your Coach Pro…" at bounding box center [272, 143] width 544 height 287
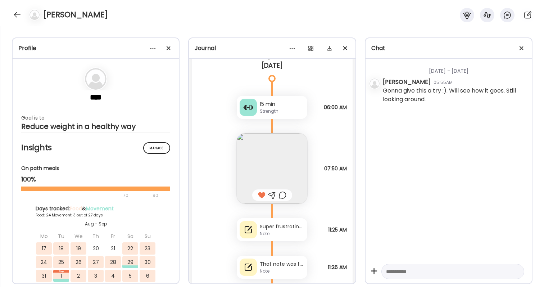
click at [278, 109] on div "Strength" at bounding box center [282, 111] width 45 height 6
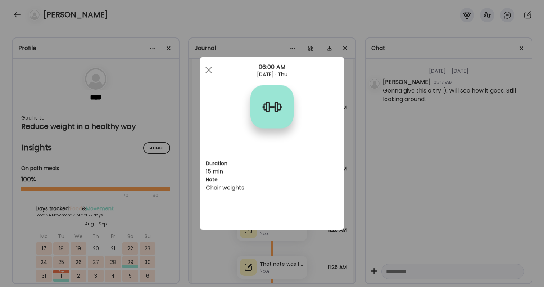
scroll to position [0, 0]
click at [393, 159] on div "Ate Coach Dashboard Wahoo! It’s official Take a moment to set up your Coach Pro…" at bounding box center [272, 143] width 544 height 287
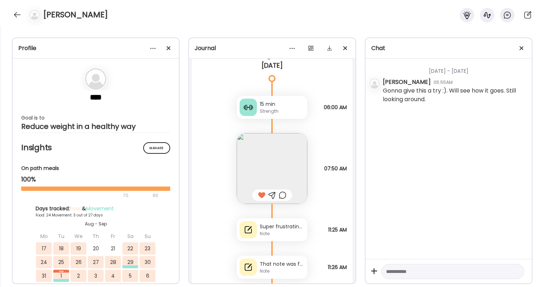
click at [285, 196] on div at bounding box center [283, 195] width 8 height 9
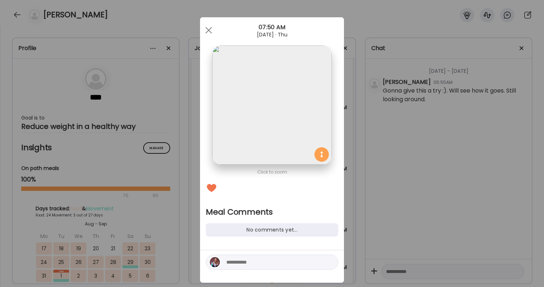
click at [272, 260] on textarea at bounding box center [274, 261] width 97 height 9
type textarea "**********"
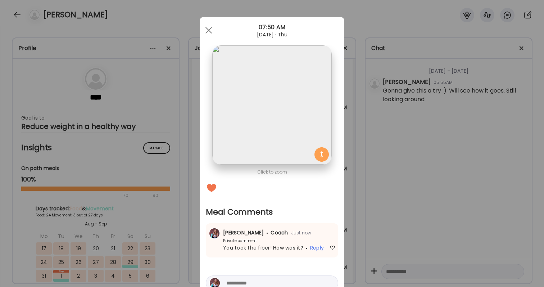
click at [404, 227] on div "Ate Coach Dashboard Wahoo! It’s official Take a moment to set up your Coach Pro…" at bounding box center [272, 143] width 544 height 287
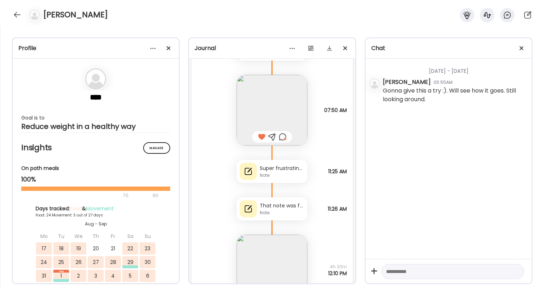
scroll to position [9666, 0]
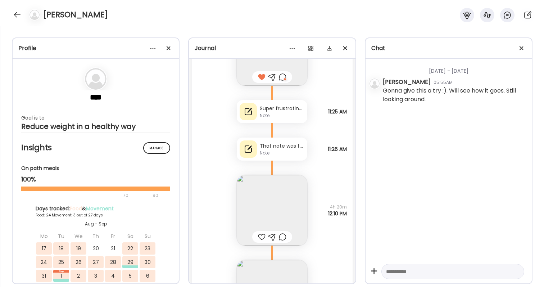
click at [271, 213] on img at bounding box center [272, 210] width 70 height 70
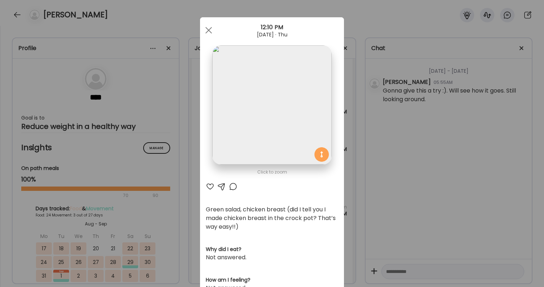
click at [296, 215] on div "Green salad, chicken breast (did I tell you I made chicken breast in the crock …" at bounding box center [272, 218] width 132 height 26
click at [387, 218] on div "Ate Coach Dashboard Wahoo! It’s official Take a moment to set up your Coach Pro…" at bounding box center [272, 143] width 544 height 287
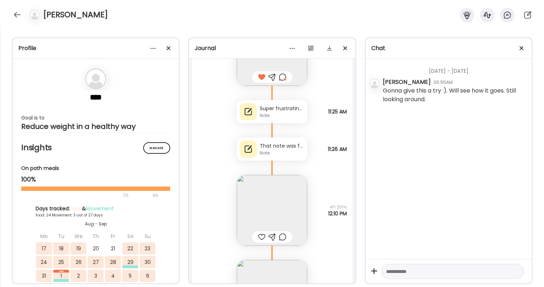
click at [286, 110] on div "Super frustrating day—car trouble, lots of overall weirdness. But ok for what i…" at bounding box center [282, 109] width 45 height 8
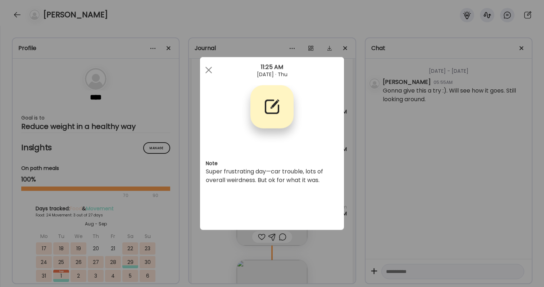
click at [384, 163] on div "Ate Coach Dashboard Wahoo! It’s official Take a moment to set up your Coach Pro…" at bounding box center [272, 143] width 544 height 287
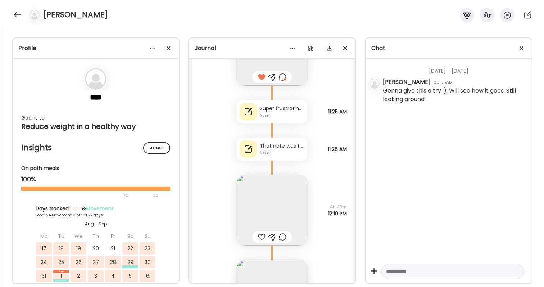
click at [264, 236] on div at bounding box center [262, 236] width 8 height 9
click at [282, 236] on div at bounding box center [283, 236] width 8 height 9
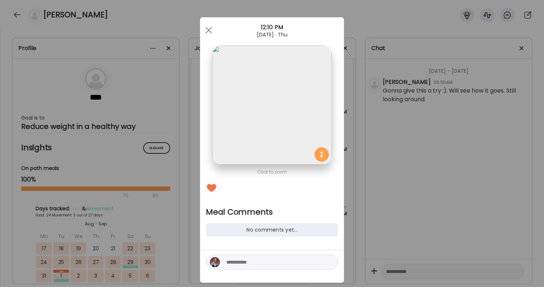
click at [279, 261] on textarea at bounding box center [274, 261] width 97 height 9
type textarea "**********"
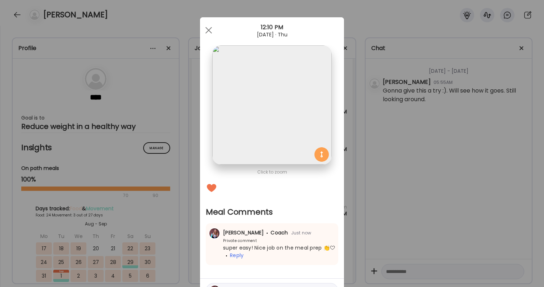
click at [432, 130] on div "Ate Coach Dashboard Wahoo! It’s official Take a moment to set up your Coach Pro…" at bounding box center [272, 143] width 544 height 287
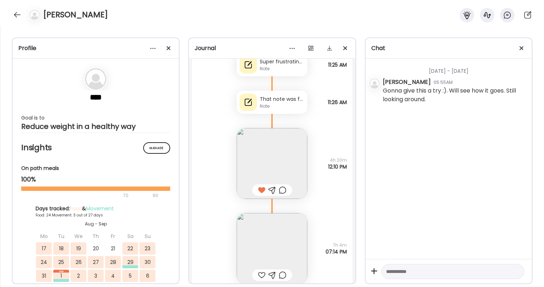
scroll to position [9795, 0]
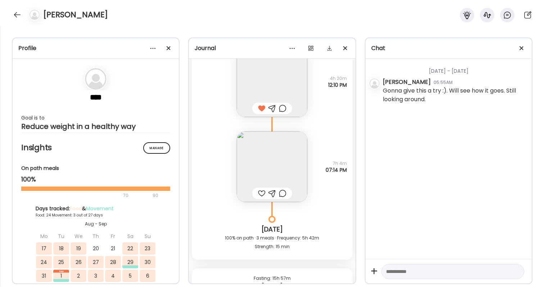
click at [261, 162] on img at bounding box center [272, 166] width 70 height 70
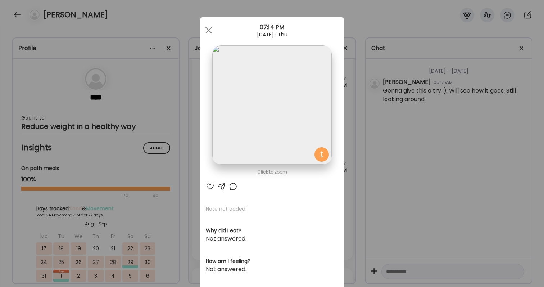
click at [210, 184] on div at bounding box center [210, 186] width 9 height 9
click at [374, 194] on div "Ate Coach Dashboard Wahoo! It’s official Take a moment to set up your Coach Pro…" at bounding box center [272, 143] width 544 height 287
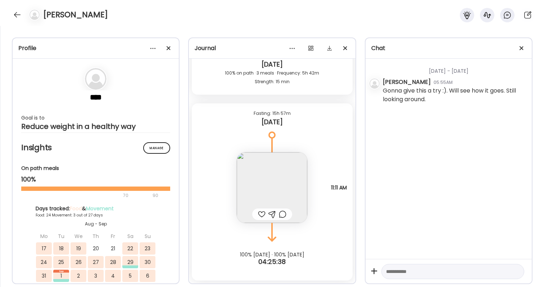
scroll to position [9959, 0]
click at [263, 212] on div at bounding box center [262, 214] width 8 height 9
click at [281, 167] on img at bounding box center [272, 187] width 70 height 70
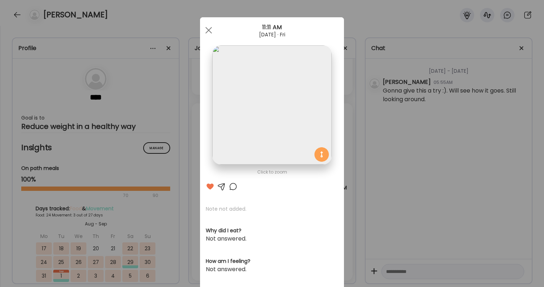
click at [407, 202] on div "Ate Coach Dashboard Wahoo! It’s official Take a moment to set up your Coach Pro…" at bounding box center [272, 143] width 544 height 287
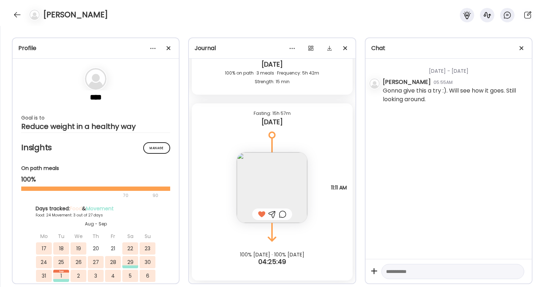
click at [285, 215] on div at bounding box center [283, 214] width 8 height 9
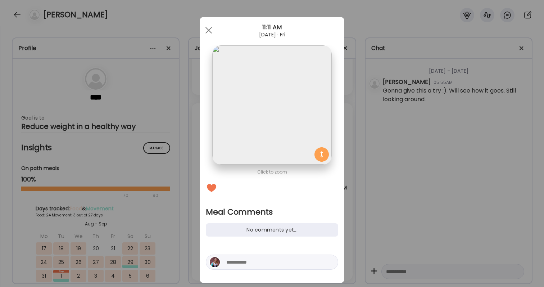
click at [274, 262] on textarea at bounding box center [274, 261] width 97 height 9
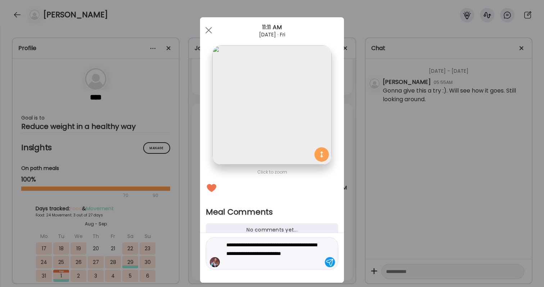
click at [300, 245] on textarea "**********" at bounding box center [274, 253] width 97 height 26
type textarea "**********"
click at [305, 257] on textarea "**********" at bounding box center [274, 253] width 97 height 26
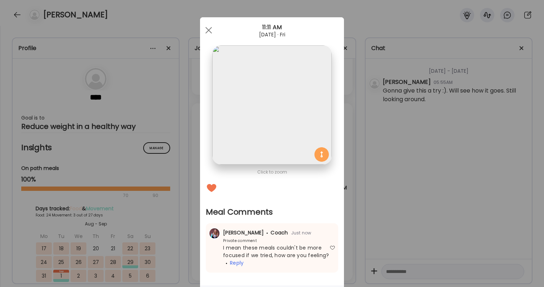
click at [370, 235] on div "Ate Coach Dashboard Wahoo! It’s official Take a moment to set up your Coach Pro…" at bounding box center [272, 143] width 544 height 287
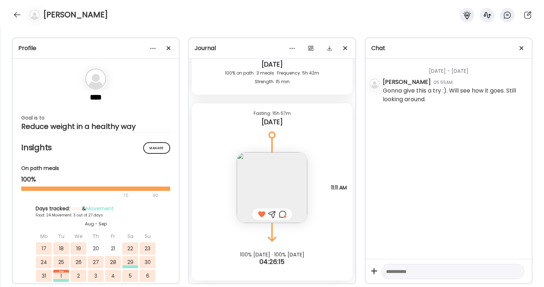
click at [370, 231] on div "Wednesday - Jan 22 Jill 05:55AM Gonna give this a try :). Will see how it goes.…" at bounding box center [448, 159] width 166 height 200
click at [490, 191] on div "Wednesday - Jan 22 Jill 05:55AM Gonna give this a try :). Will see how it goes.…" at bounding box center [448, 159] width 166 height 200
click at [320, 209] on div "Note not added Questions not answered 11:11 AM" at bounding box center [272, 180] width 160 height 85
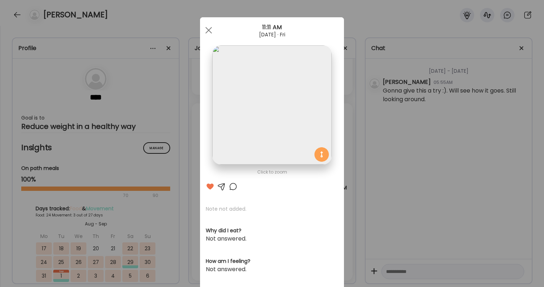
click at [432, 196] on div "Ate Coach Dashboard Wahoo! It’s official Take a moment to set up your Coach Pro…" at bounding box center [272, 143] width 544 height 287
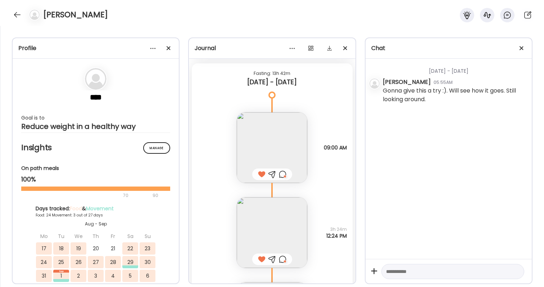
scroll to position [9186, 0]
